Goal: Use online tool/utility: Use online tool/utility

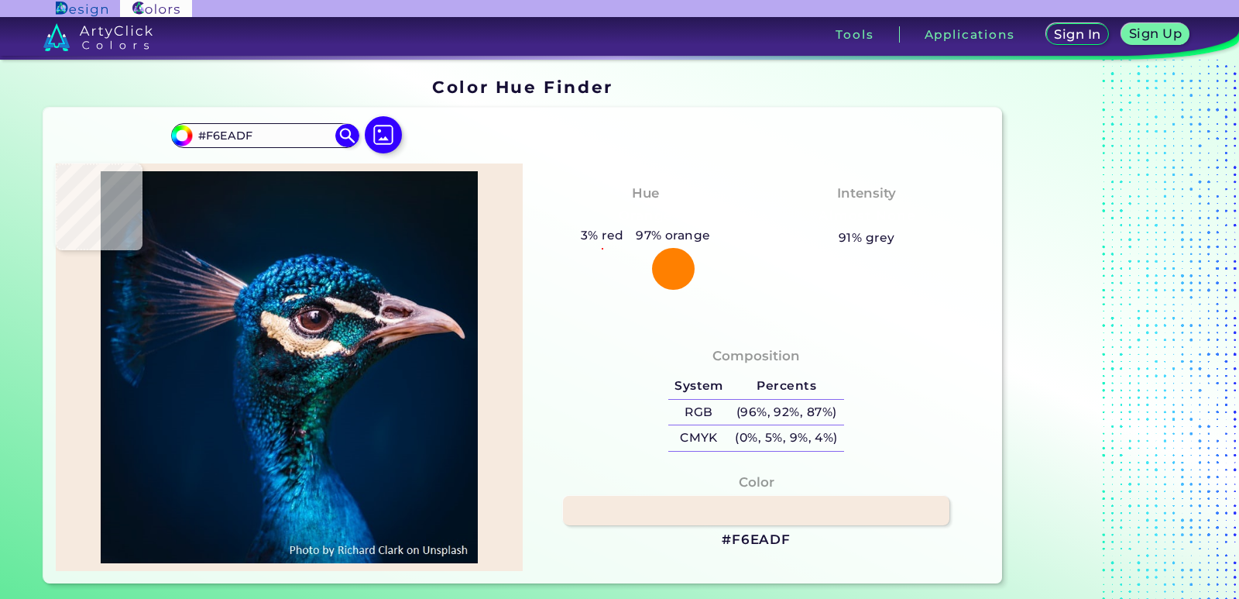
type input "#dacdd0"
type input "#DACDD0"
type input "#ebd4de"
type input "#EBD4DE"
type input "#907897"
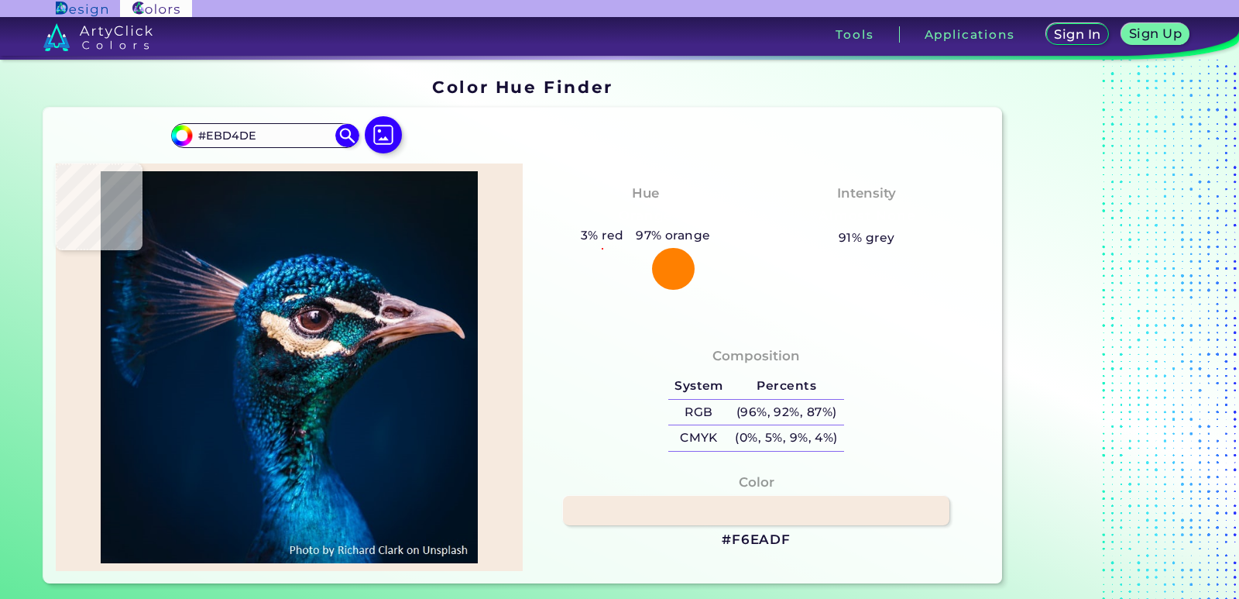
type input "#907897"
type input "#1f212d"
type input "#1F212D"
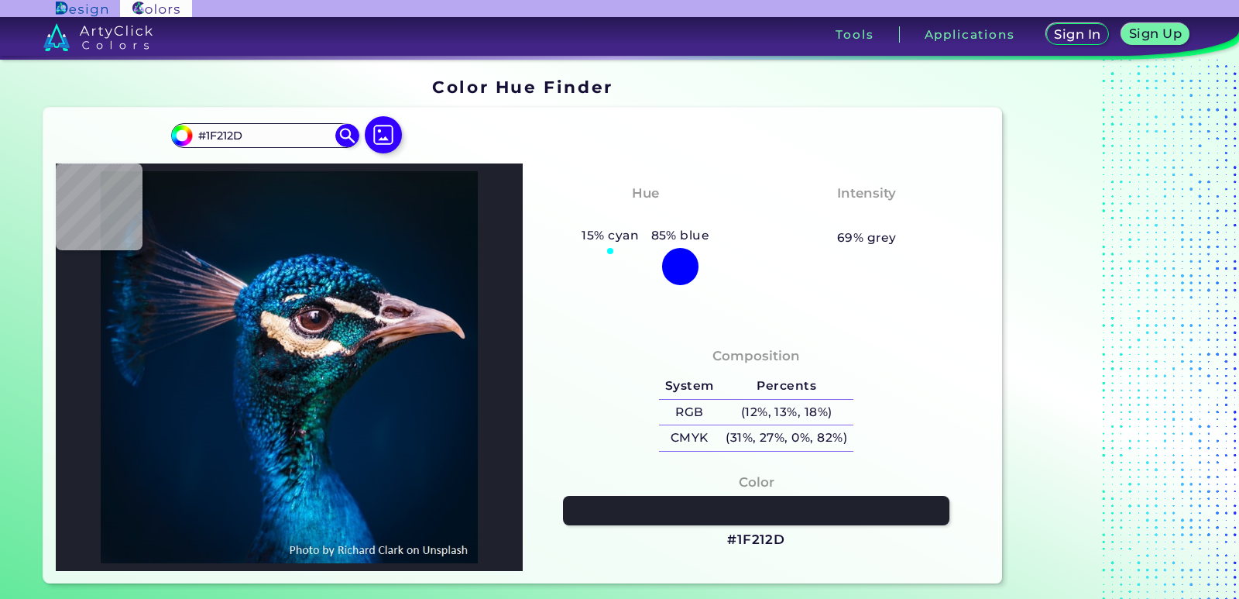
type input "#126b9c"
type input "#126B9C"
type input "#011f40"
type input "#011F40"
type input "#124a93"
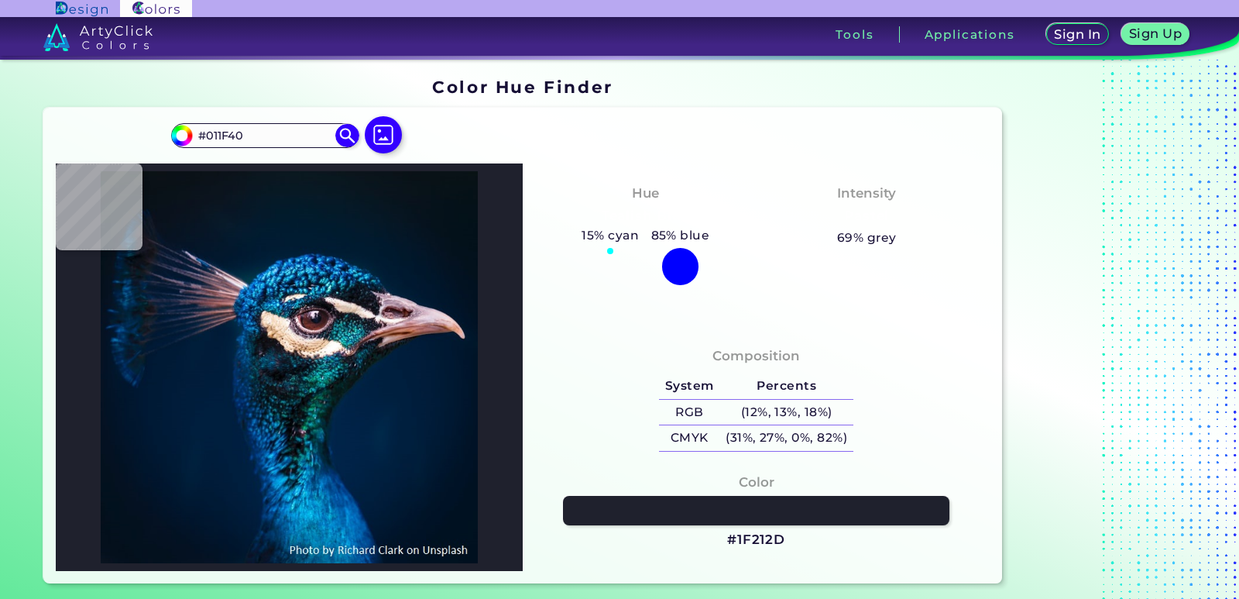
type input "#124A93"
type input "#03498d"
type input "#03498D"
type input "#032e67"
type input "#032E67"
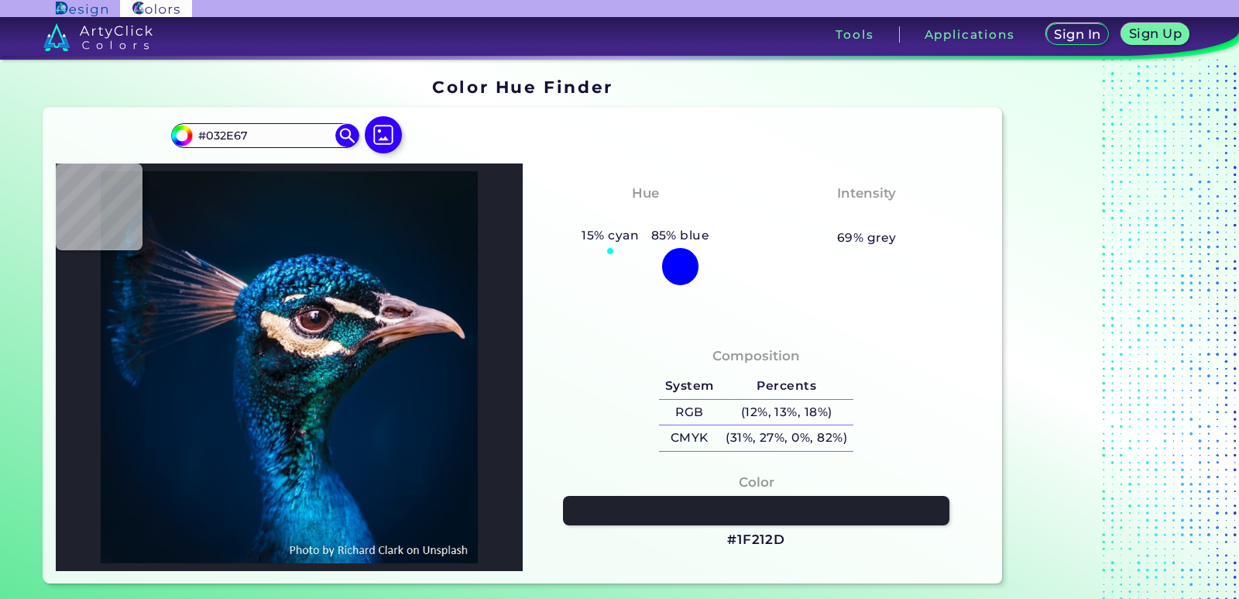
type input "#0b5aa2"
type input "#0B5AA2"
type input "#2aa1e5"
type input "#2AA1E5"
type input "#033063"
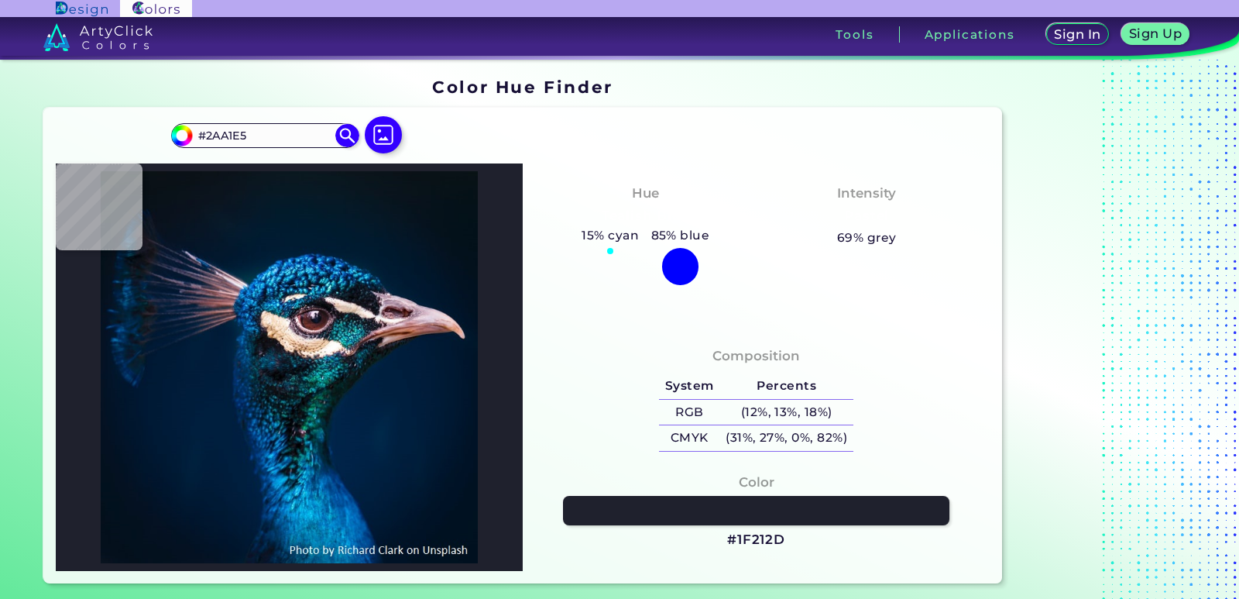
type input "#033063"
type input "#001d34"
type input "#001D34"
type input "#001d32"
type input "#001D32"
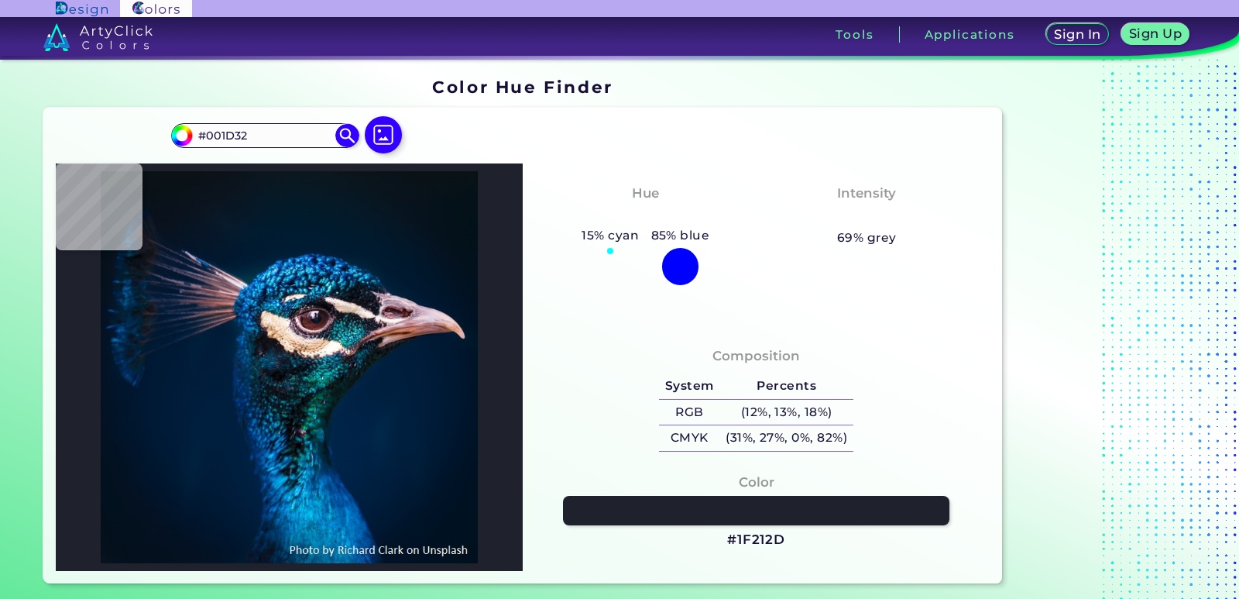
type input "#001c32"
type input "#001C32"
type input "#001c31"
type input "#001C31"
type input "#001b2e"
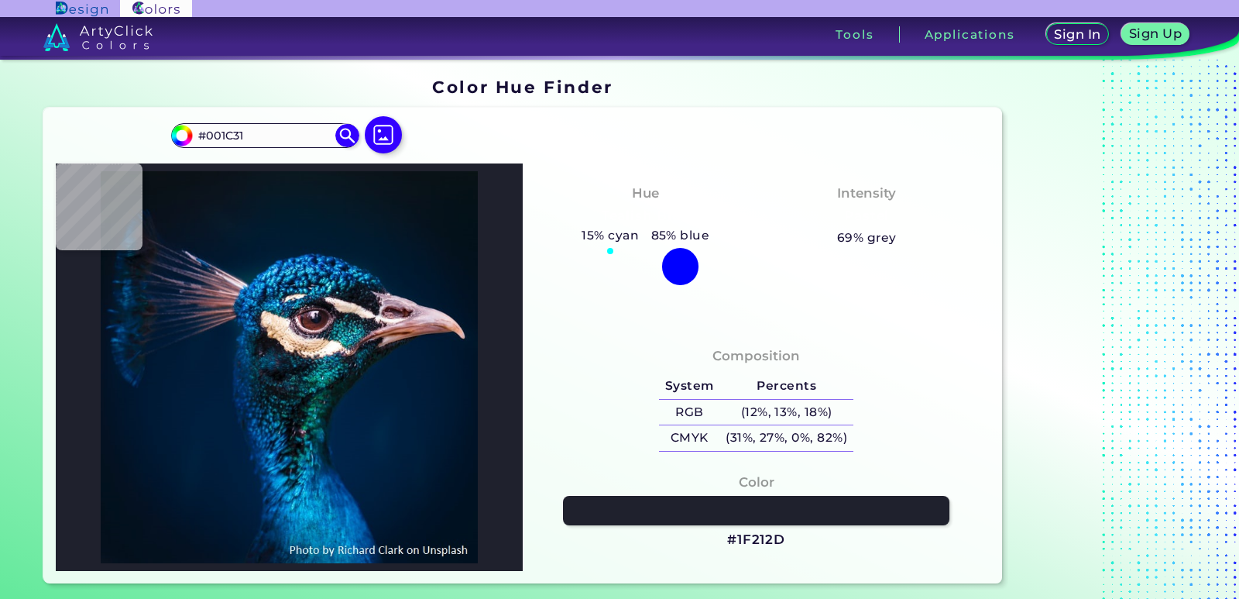
type input "#001B2E"
type input "#011b2c"
type input "#011B2C"
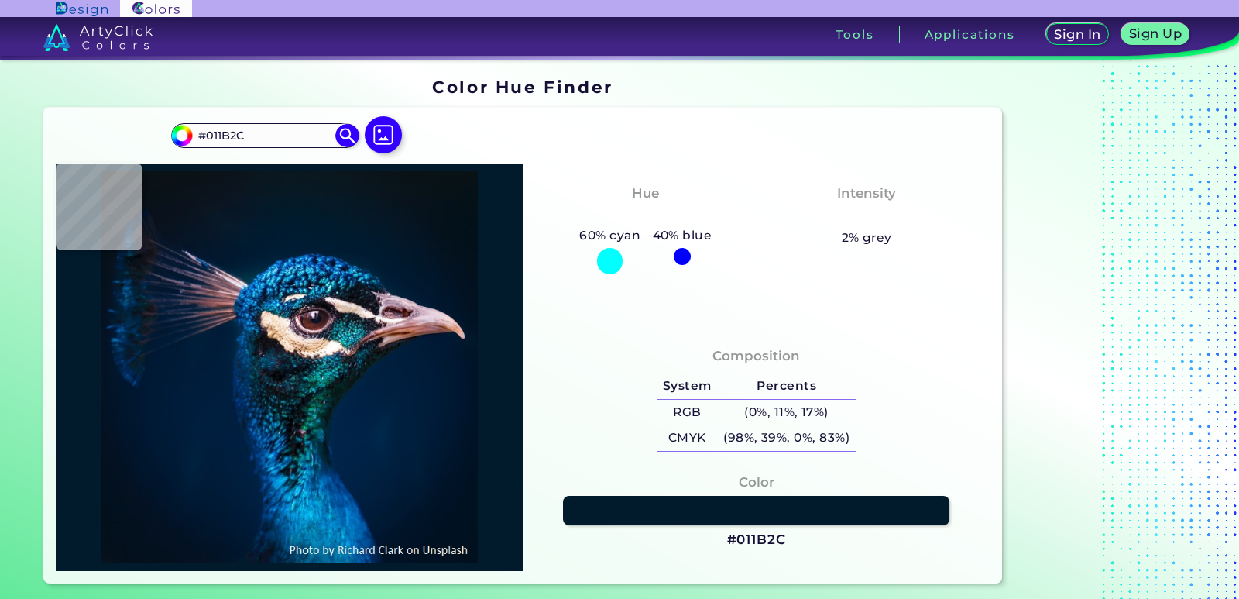
type input "#011b2a"
type input "#011B2A"
type input "#031a2a"
type input "#031A2A"
type input "#041a28"
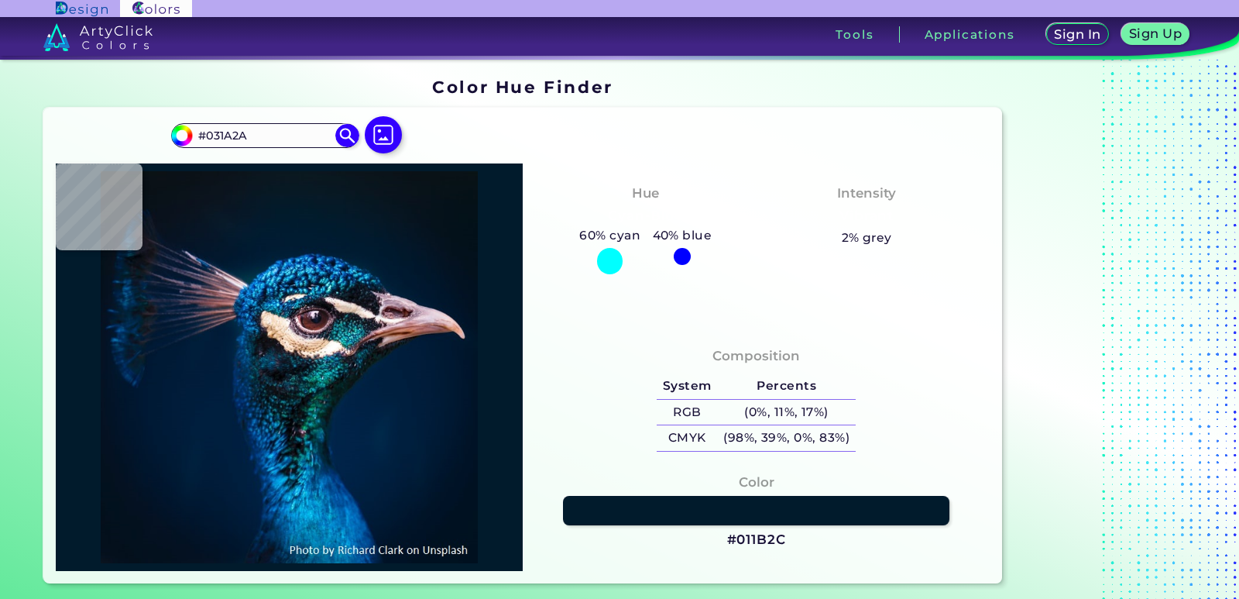
type input "#041A28"
type input "#081a26"
type input "#081A26"
type input "#081923"
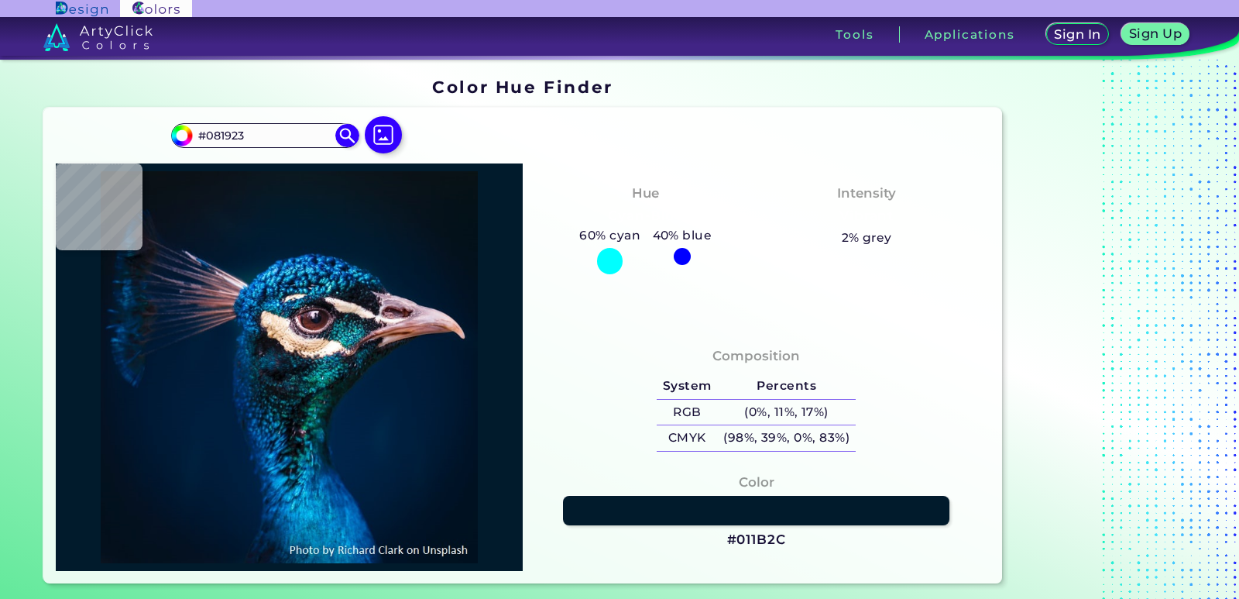
type input "#0b1821"
type input "#0B1821"
type input "#0a171f"
type input "#0A171F"
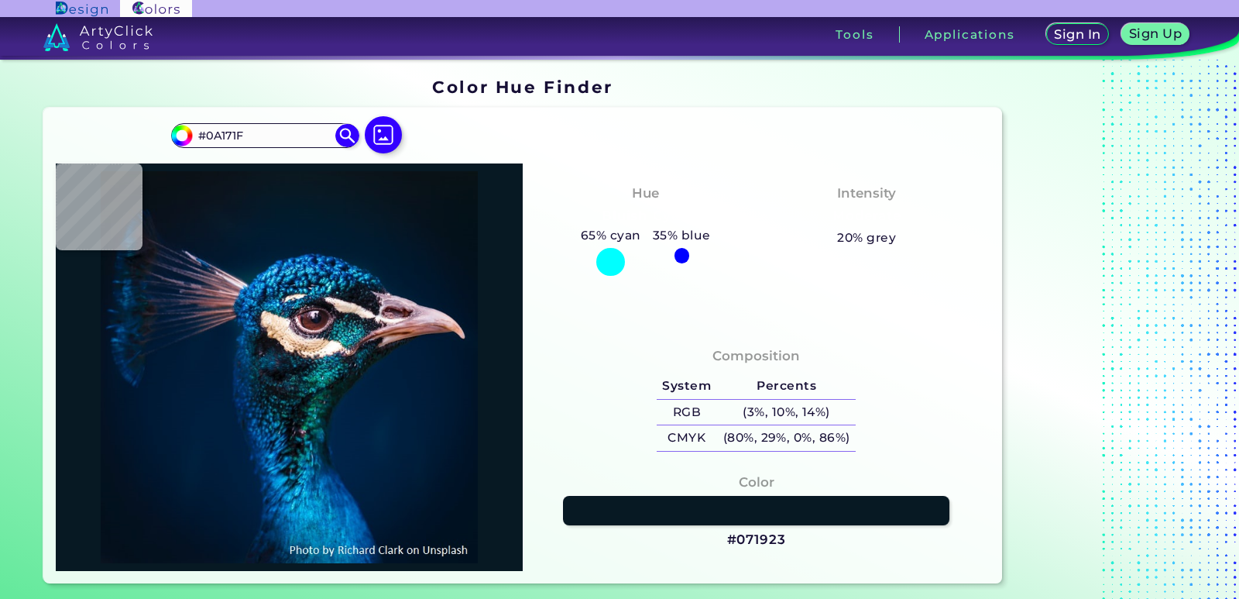
type input "#071923"
type input "#061927"
type input "#011b2a"
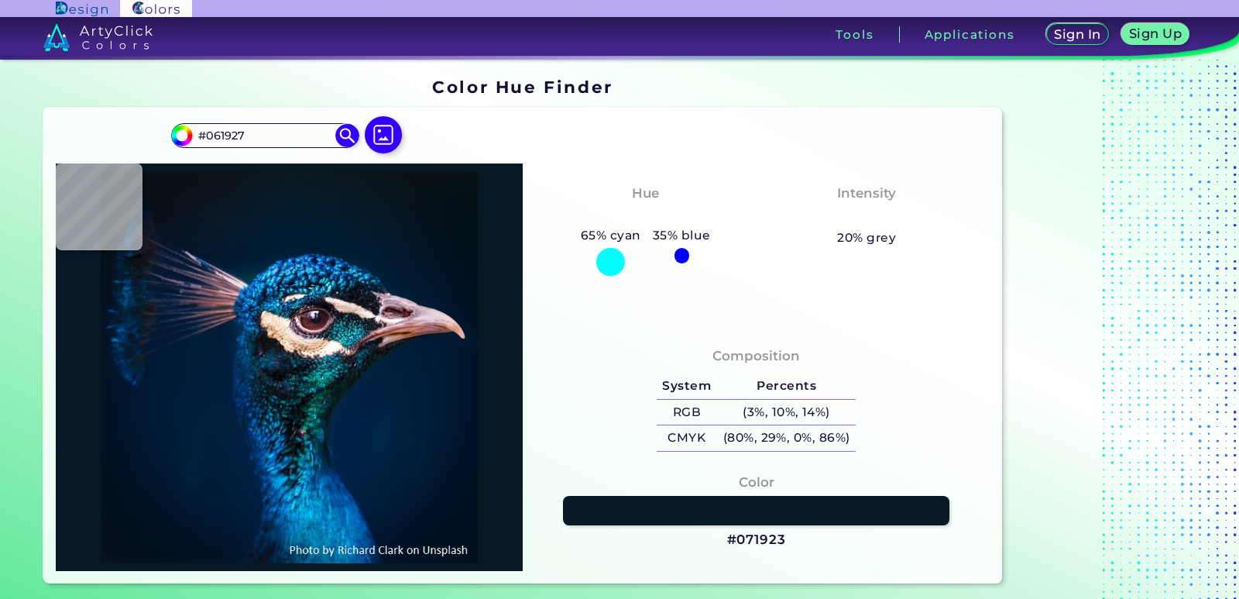
type input "#011B2A"
type input "#001b2d"
type input "#001B2D"
type input "#011c31"
type input "#011C31"
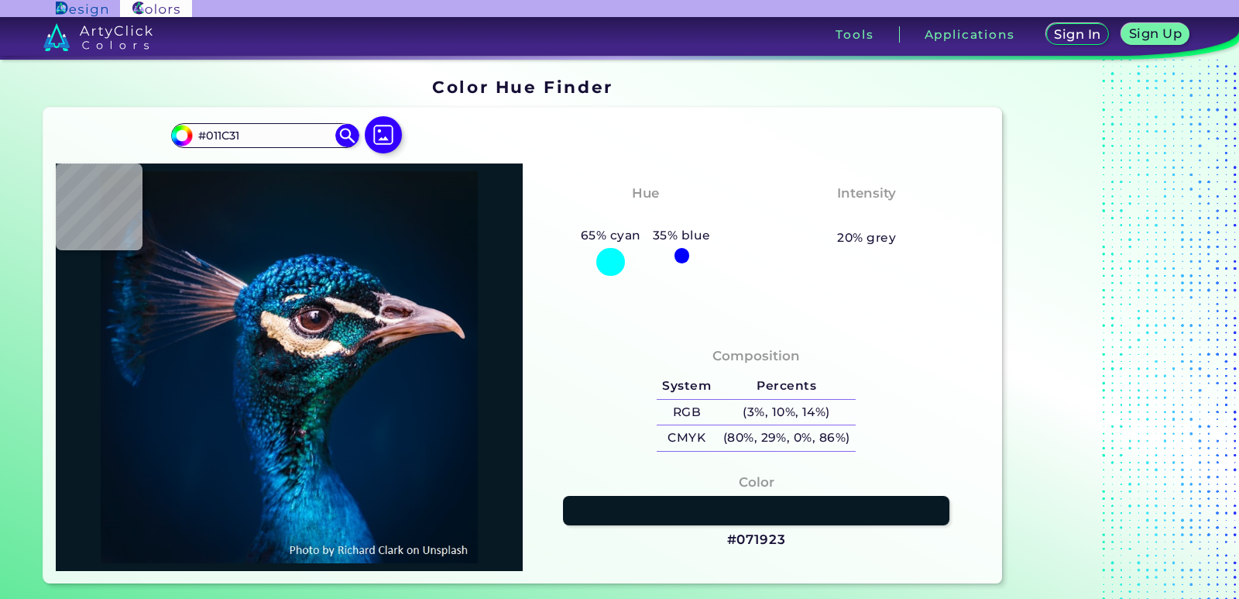
type input "#001d34"
type input "#001D34"
type input "#03223f"
type input "#03223F"
type input "#122938"
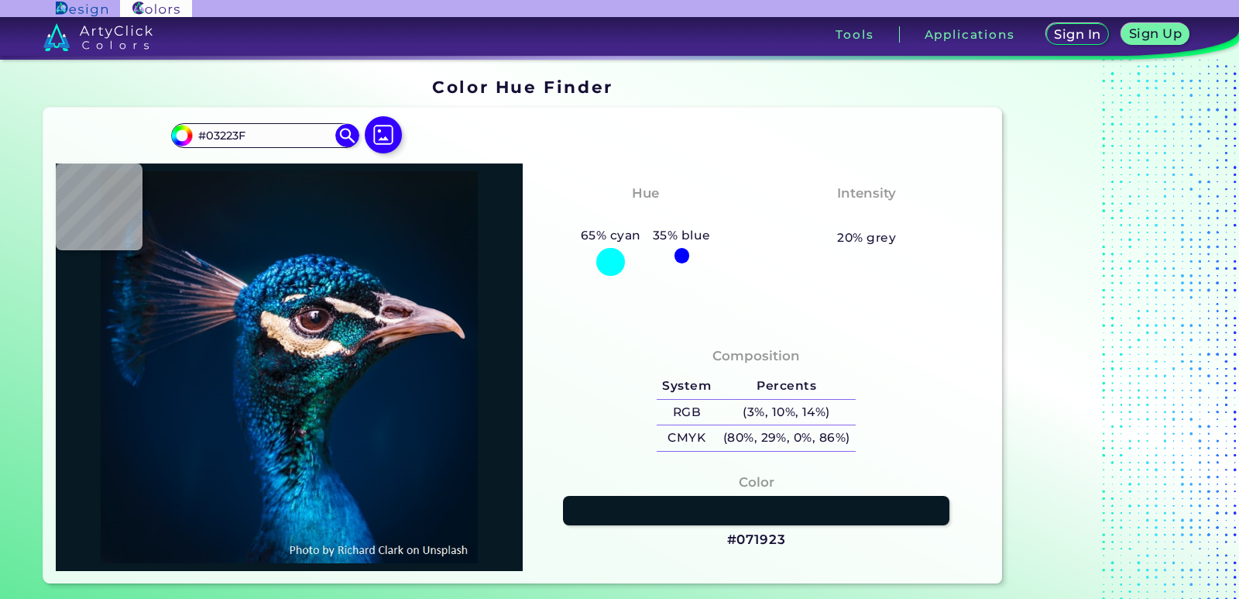
type input "#122938"
type input "#131d26"
type input "#131D26"
type input "#221a21"
type input "#221A21"
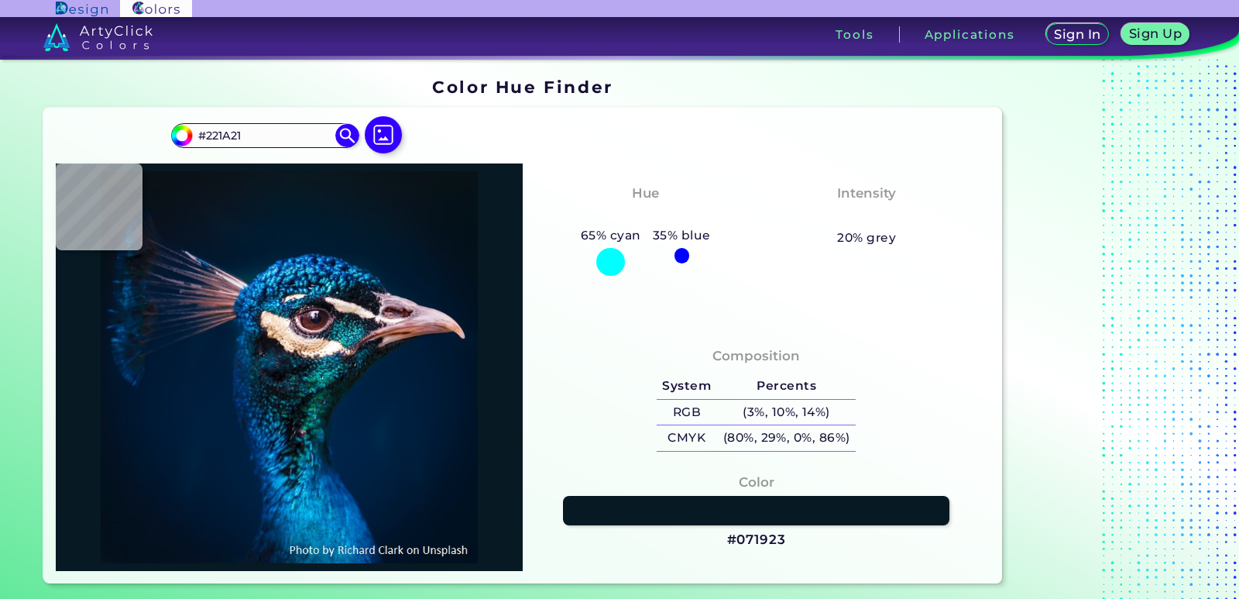
type input "#1e2027"
type input "#1E2027"
type input "#4e3735"
type input "#4E3735"
type input "#8f6c69"
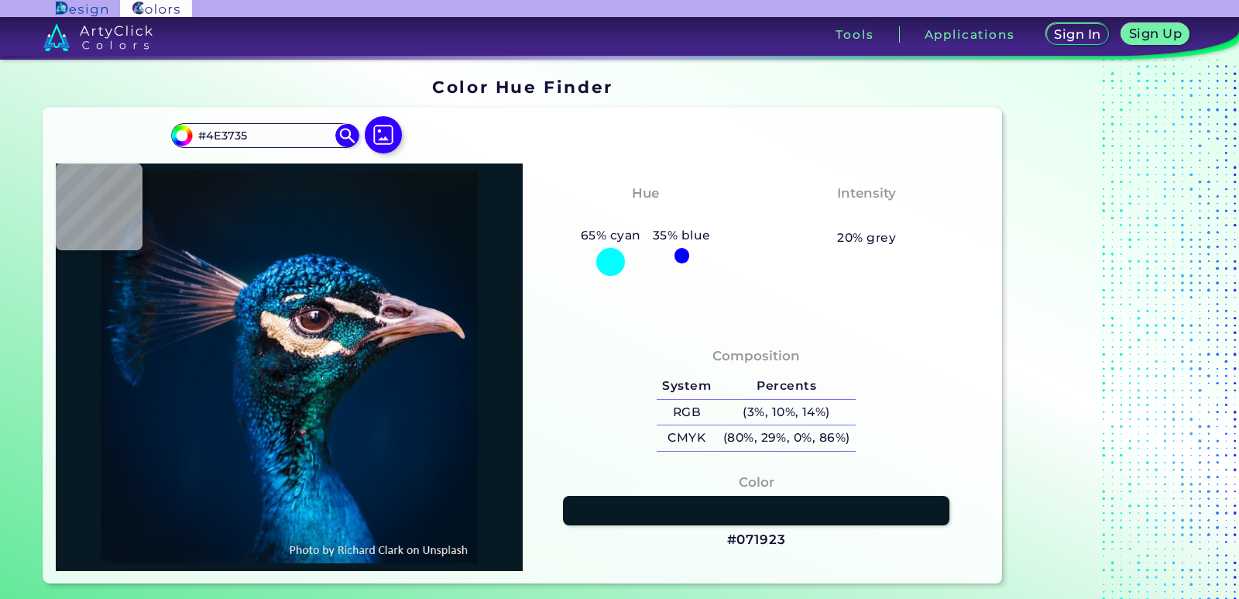
type input "#8F6C69"
type input "#947b7d"
type input "#947B7D"
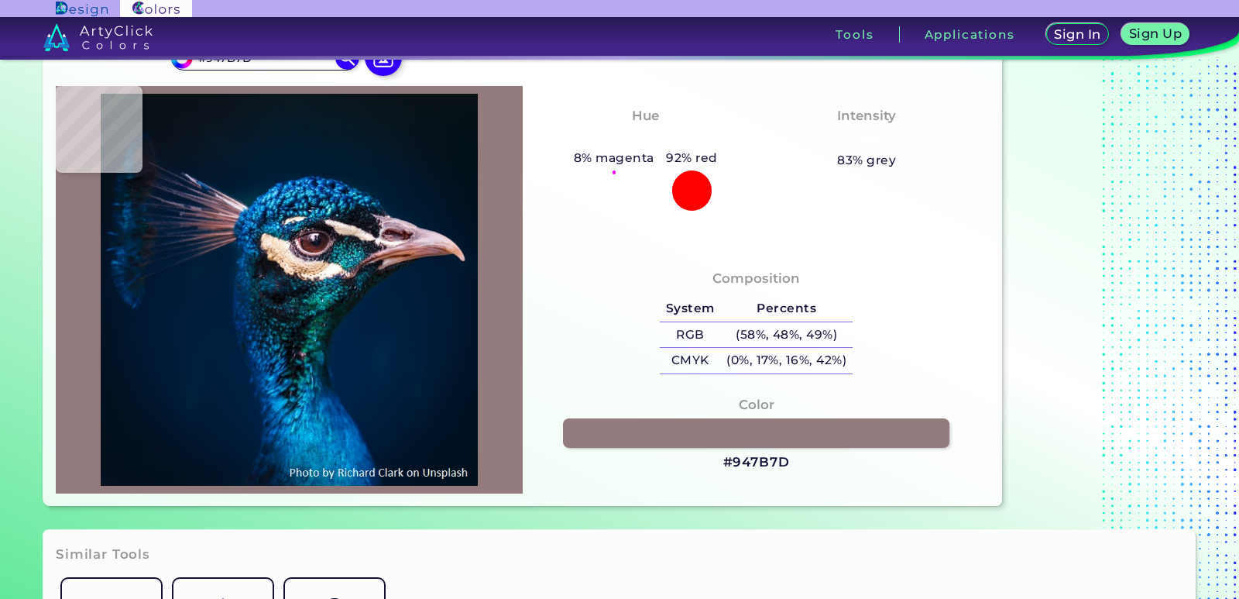
type input "#002647"
type input "#002748"
type input "#012446"
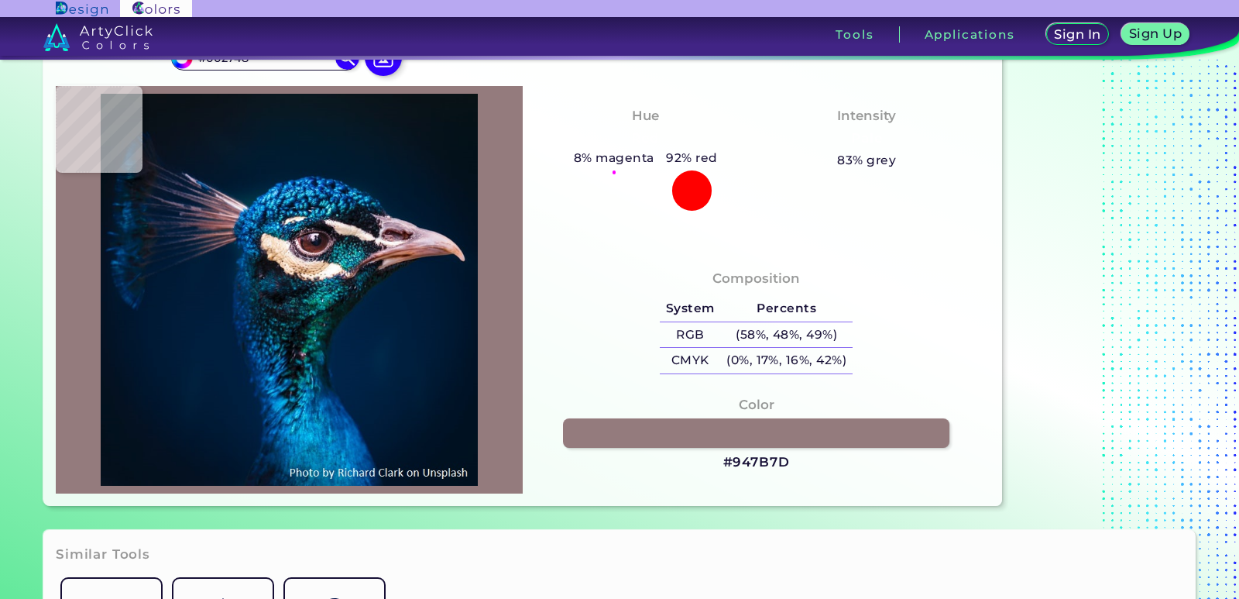
type input "#012446"
type input "#00203f"
type input "#00203F"
type input "#001e3e"
type input "#001E3E"
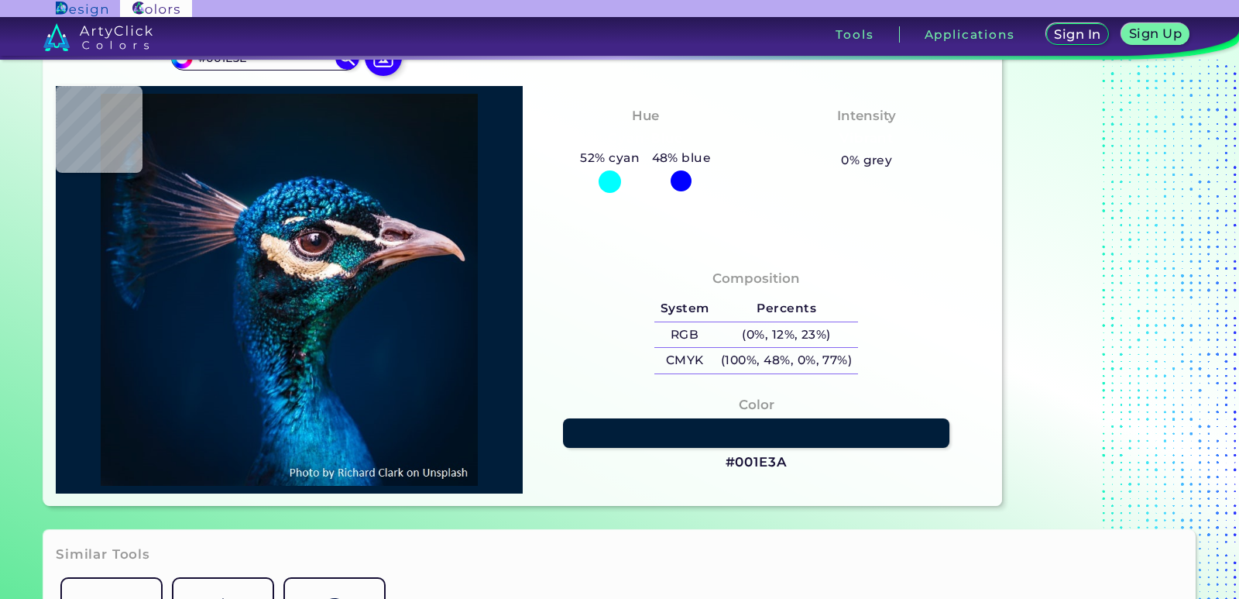
type input "#001e3a"
type input "#001E3A"
type input "#001b38"
type input "#001B38"
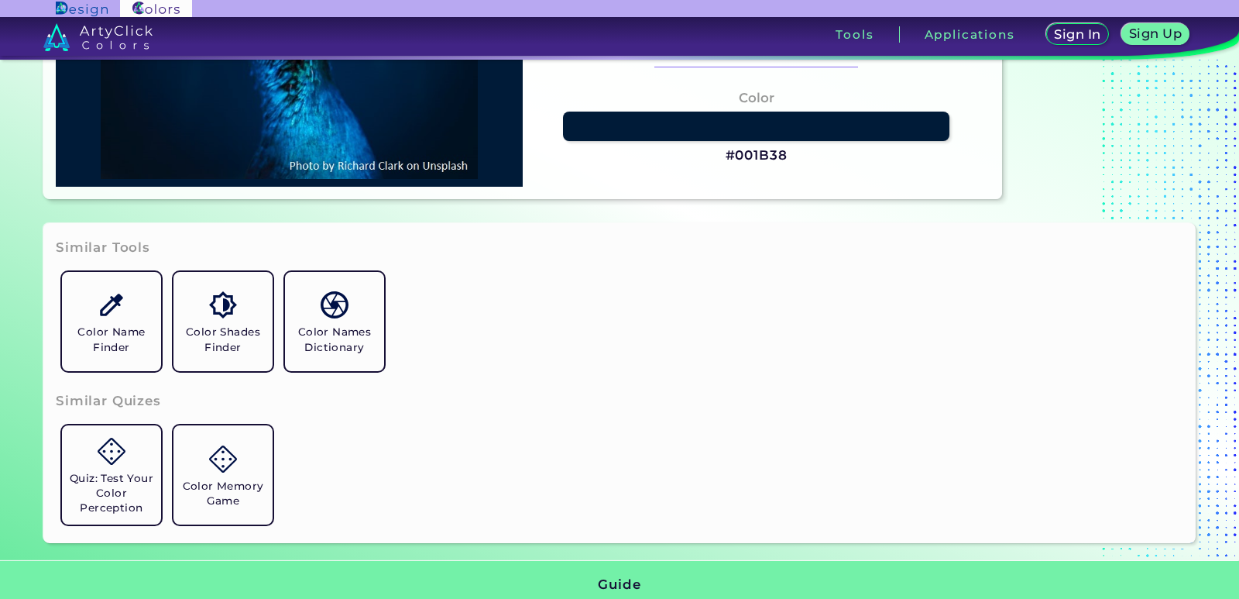
scroll to position [387, 0]
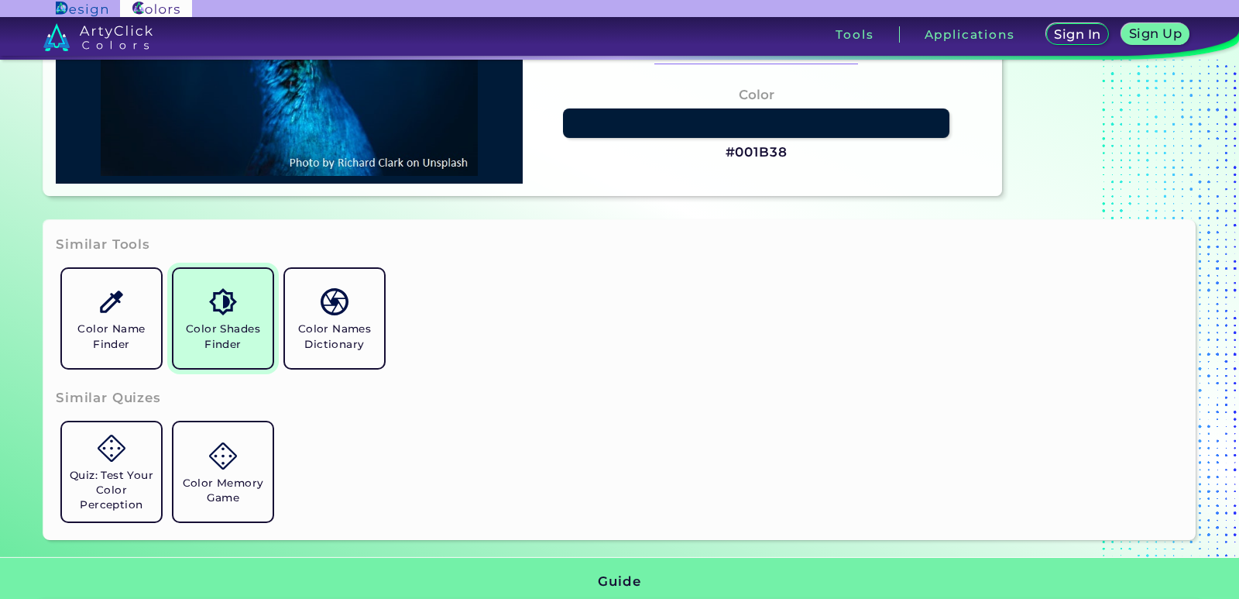
click at [236, 309] on img at bounding box center [222, 301] width 27 height 27
